Goal: Information Seeking & Learning: Learn about a topic

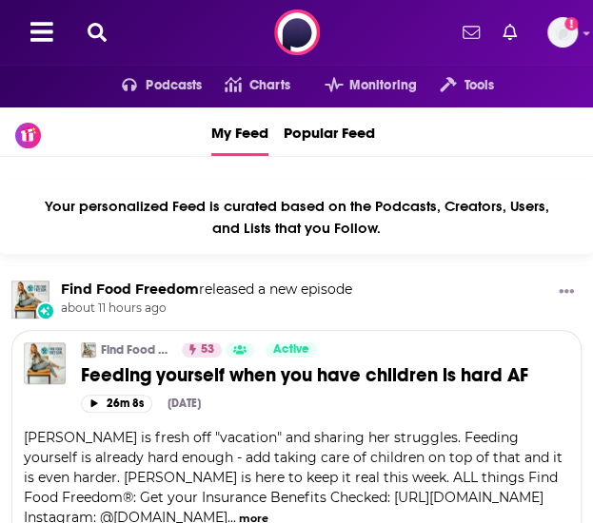
click at [102, 35] on icon at bounding box center [97, 32] width 19 height 19
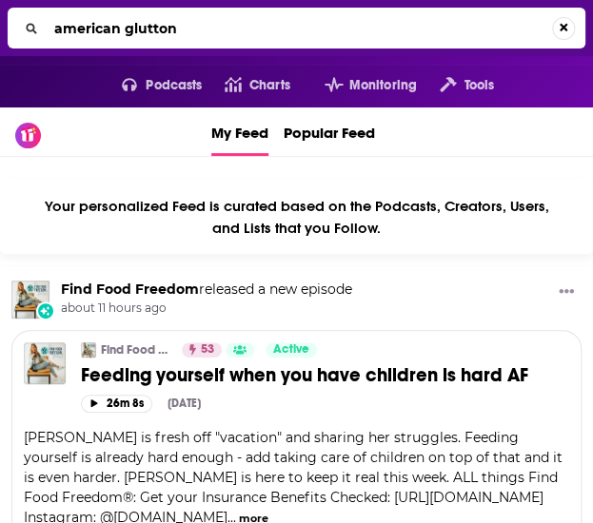
type input "american glutton"
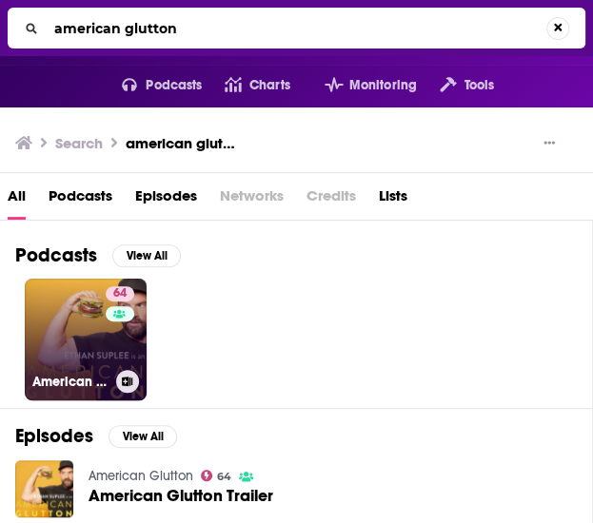
click at [95, 335] on link "64 American Glutton" at bounding box center [86, 340] width 122 height 122
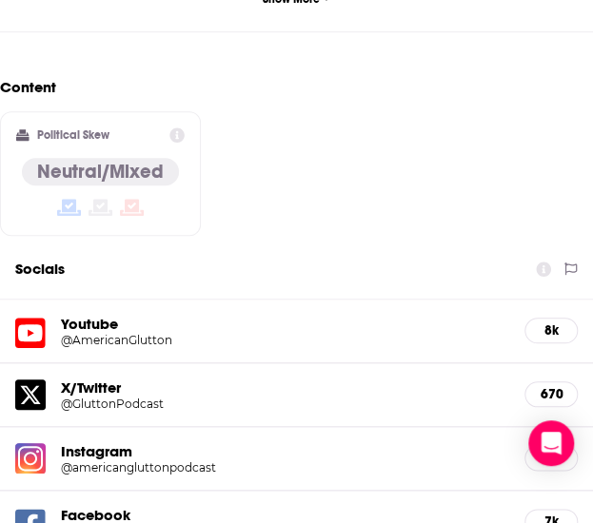
scroll to position [2093, 0]
